Goal: Transaction & Acquisition: Book appointment/travel/reservation

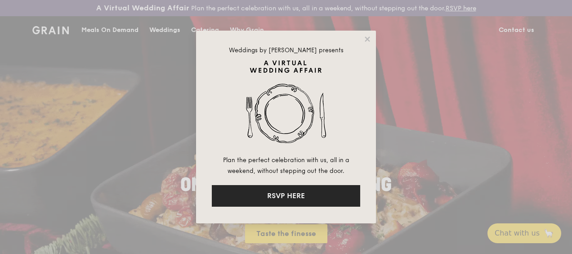
click at [271, 189] on button "RSVP HERE" at bounding box center [286, 196] width 148 height 22
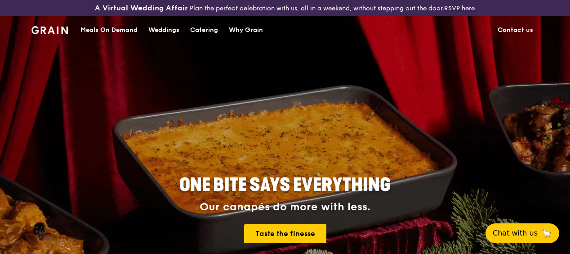
click at [201, 37] on div "Catering" at bounding box center [204, 30] width 28 height 27
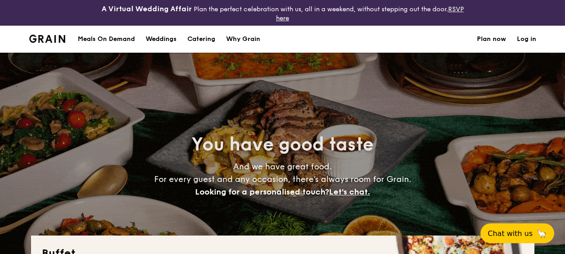
select select
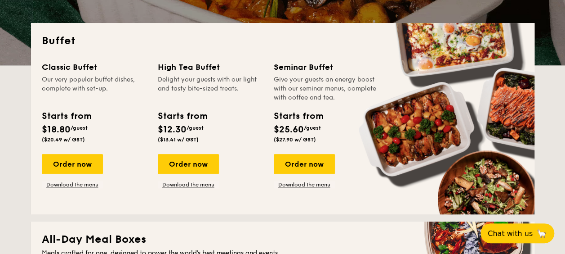
scroll to position [225, 0]
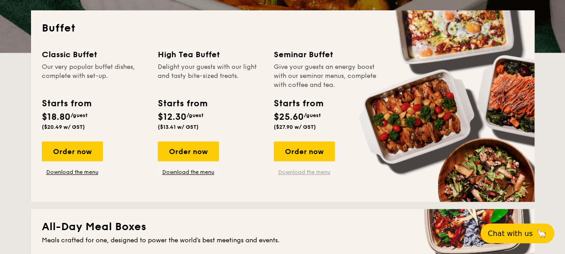
click at [292, 171] on link "Download the menu" at bounding box center [304, 171] width 61 height 7
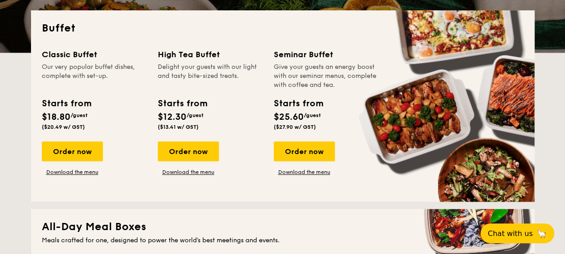
drag, startPoint x: 276, startPoint y: 54, endPoint x: 307, endPoint y: 124, distance: 76.3
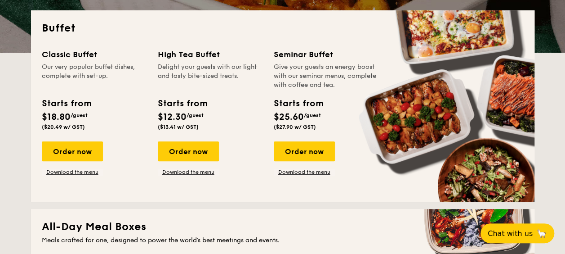
click at [307, 124] on div "Seminar Buffet Give your guests an energy boost with our seminar menus, complet…" at bounding box center [326, 91] width 105 height 86
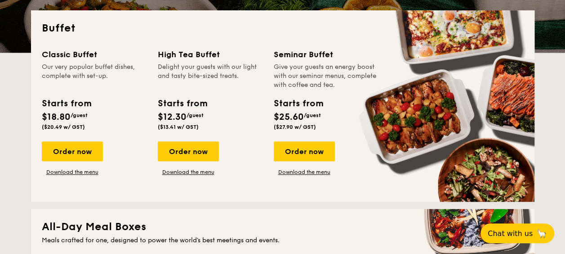
drag, startPoint x: 307, startPoint y: 124, endPoint x: 248, endPoint y: 116, distance: 59.5
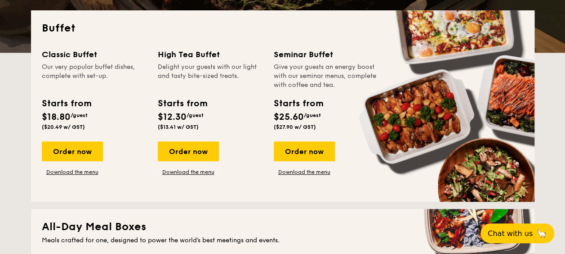
click at [248, 116] on div "Starts from $12.30 /guest ($13.41 w/ GST)" at bounding box center [210, 115] width 112 height 37
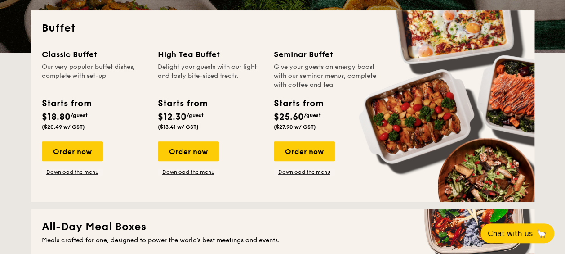
drag, startPoint x: 276, startPoint y: 53, endPoint x: 327, endPoint y: 113, distance: 78.9
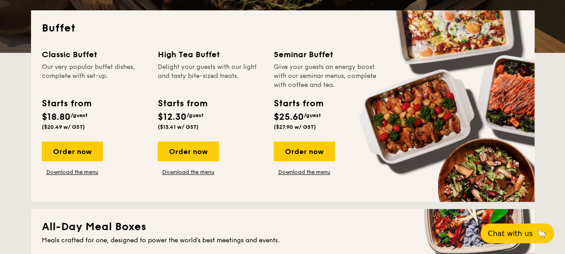
click at [327, 113] on div "Seminar Buffet Give your guests an energy boost with our seminar menus, complet…" at bounding box center [326, 91] width 105 height 86
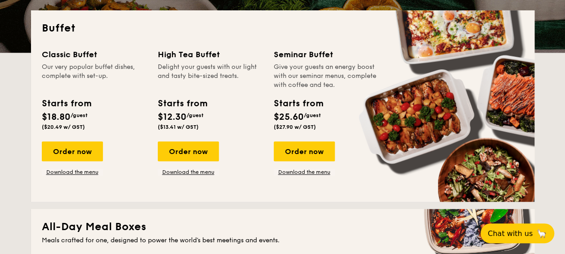
click at [252, 90] on div "High Tea Buffet Delight your guests with our light and tasty bite-sized treats.…" at bounding box center [210, 91] width 105 height 86
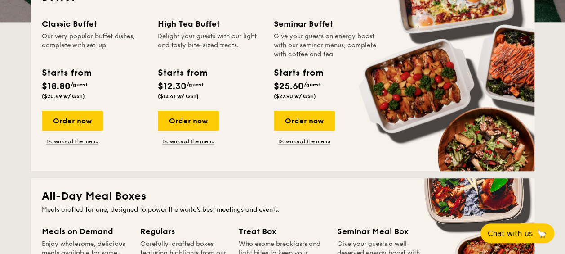
scroll to position [270, 0]
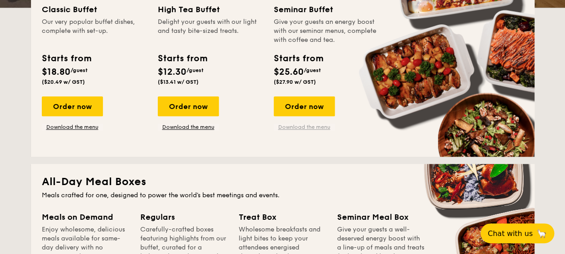
click at [291, 129] on link "Download the menu" at bounding box center [304, 126] width 61 height 7
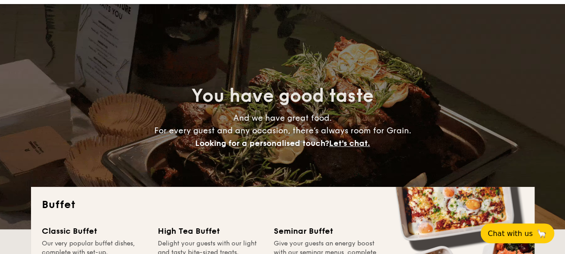
scroll to position [225, 0]
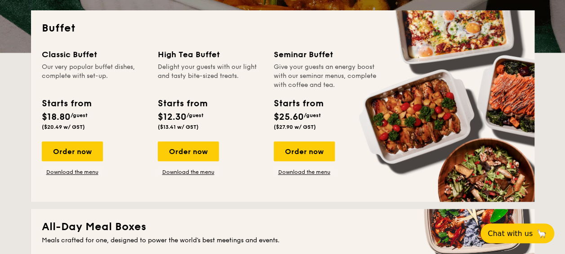
drag, startPoint x: 159, startPoint y: 99, endPoint x: 200, endPoint y: 127, distance: 50.2
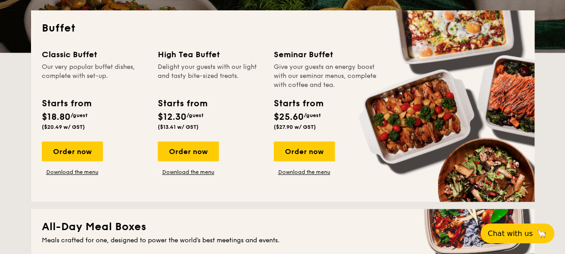
click at [200, 127] on div "Starts from $12.30 /guest ($13.41 w/ GST)" at bounding box center [182, 113] width 49 height 33
click at [138, 131] on div "Starts from $18.80 /guest ($20.49 w/ GST)" at bounding box center [94, 115] width 112 height 37
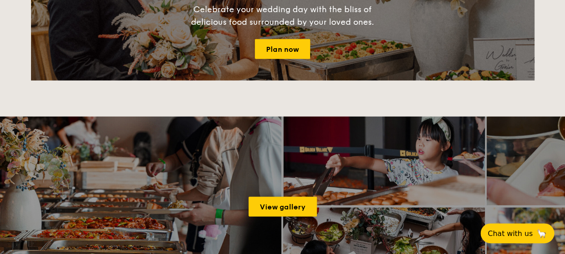
scroll to position [1214, 0]
